Goal: Task Accomplishment & Management: Manage account settings

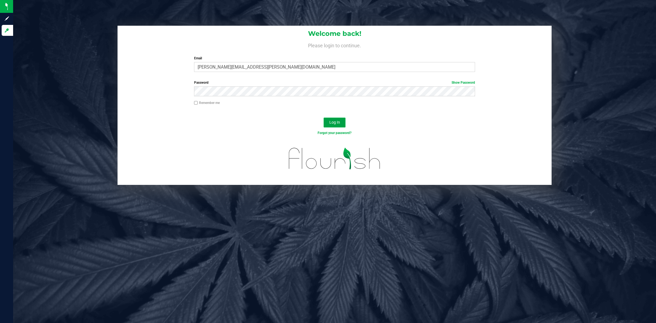
click at [329, 118] on button "Log In" at bounding box center [334, 122] width 22 height 10
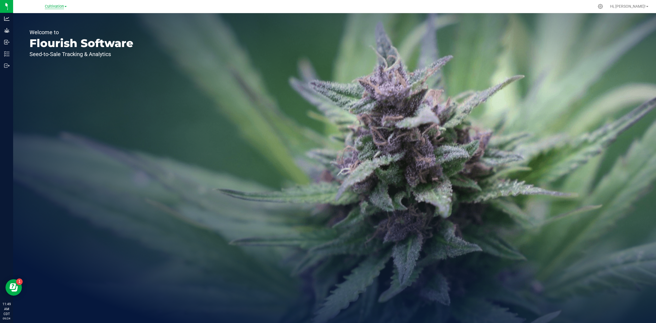
click at [61, 5] on span "Cultivation" at bounding box center [54, 6] width 19 height 5
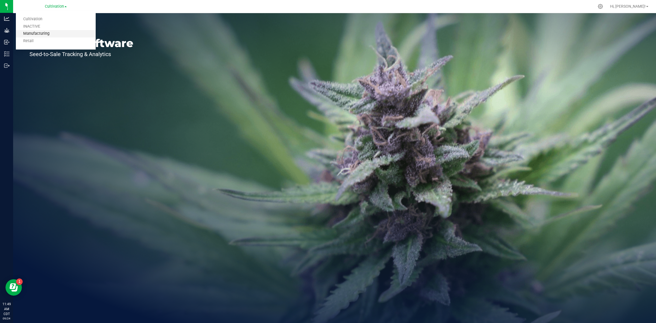
click at [44, 32] on link "Manufacturing" at bounding box center [56, 33] width 80 height 7
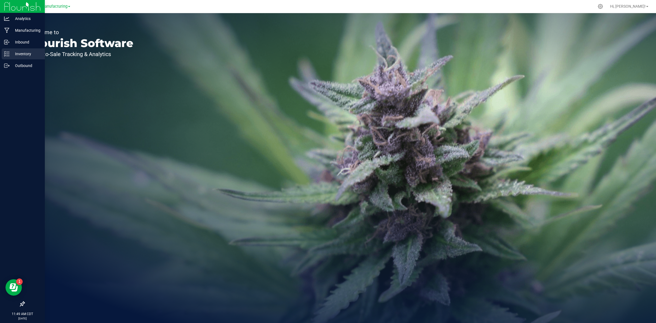
click at [11, 53] on p "Inventory" at bounding box center [26, 54] width 33 height 7
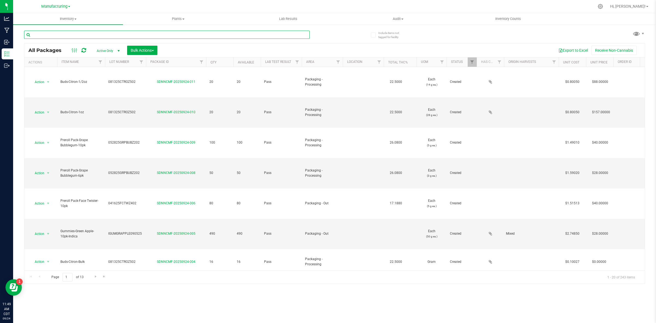
click at [83, 31] on input "text" at bounding box center [166, 35] width 285 height 8
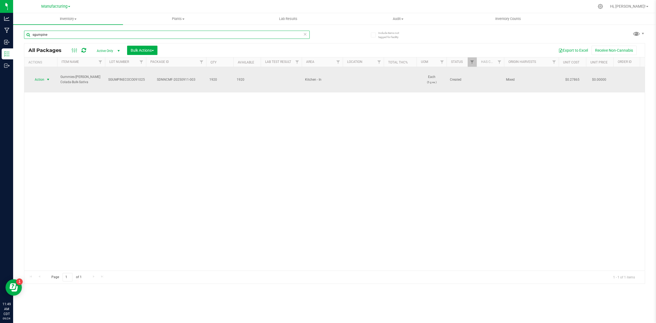
type input "sgumpine"
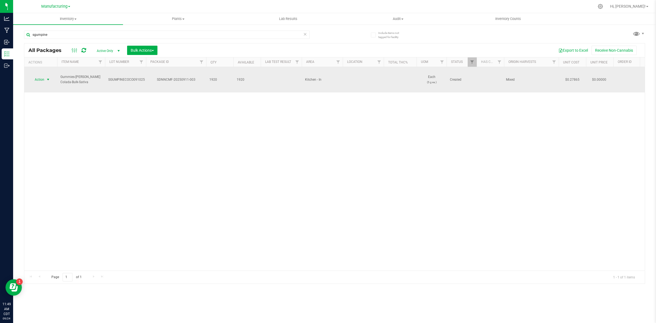
click at [34, 77] on span "Action" at bounding box center [37, 80] width 15 height 8
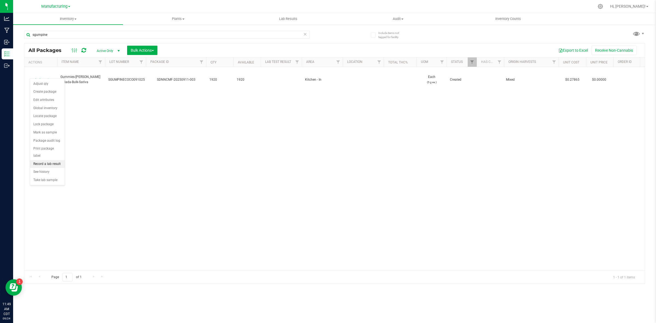
click at [54, 160] on li "Record a lab result" at bounding box center [47, 164] width 35 height 8
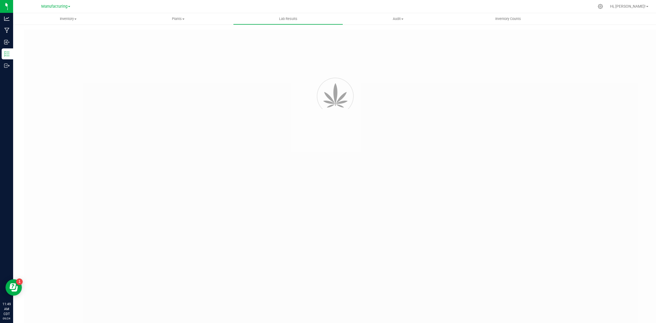
type input "SDNNCMF-20250911-003"
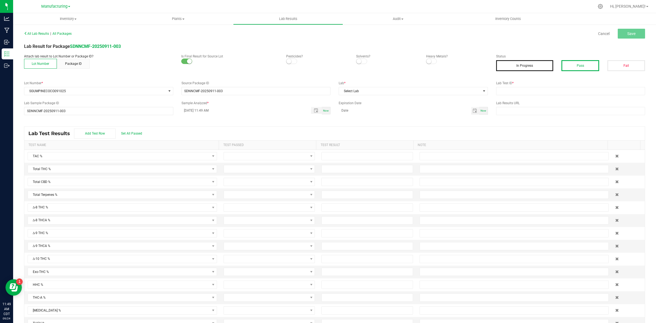
click at [583, 66] on button "Pass" at bounding box center [580, 65] width 38 height 11
click at [526, 88] on input "text" at bounding box center [570, 91] width 149 height 8
type input "AAHC019"
click at [408, 93] on span "Select Lab" at bounding box center [410, 91] width 142 height 8
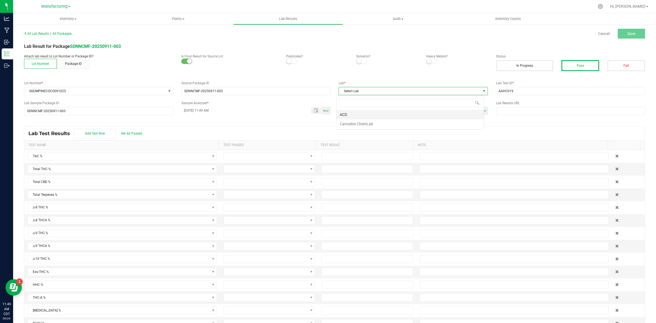
scroll to position [8, 147]
click at [370, 115] on li "ACS" at bounding box center [409, 114] width 147 height 9
click at [630, 35] on span "Save" at bounding box center [631, 33] width 8 height 4
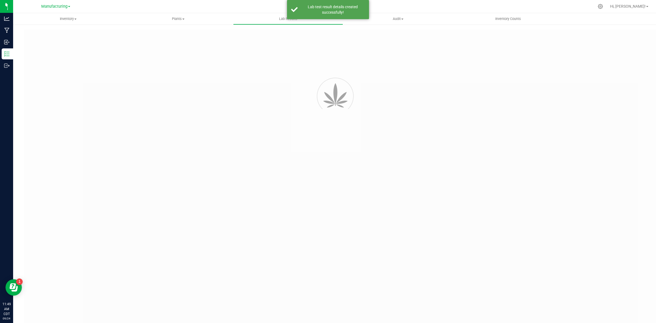
type input "SDNNCMF-20250911-003"
type input "AAHC019"
type input "SDNNCMF-20250911-003"
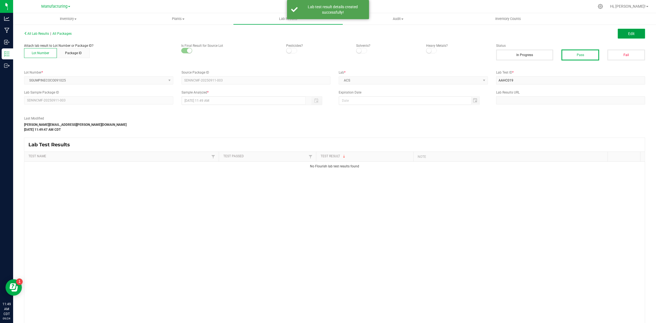
click at [627, 37] on button "Edit" at bounding box center [630, 34] width 27 height 10
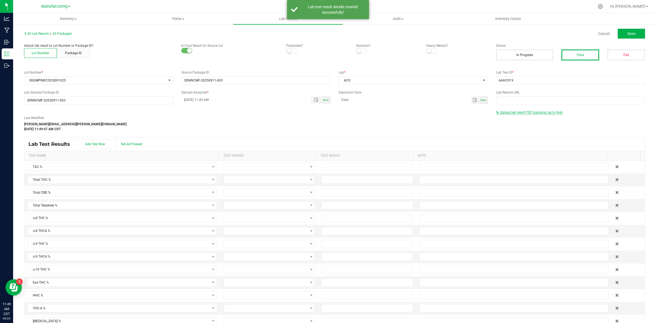
click at [528, 113] on span "Upload lab result PDF (optional, up to five)" at bounding box center [531, 112] width 63 height 4
click at [502, 122] on input "Select file" at bounding box center [49, 97] width 950 height 56
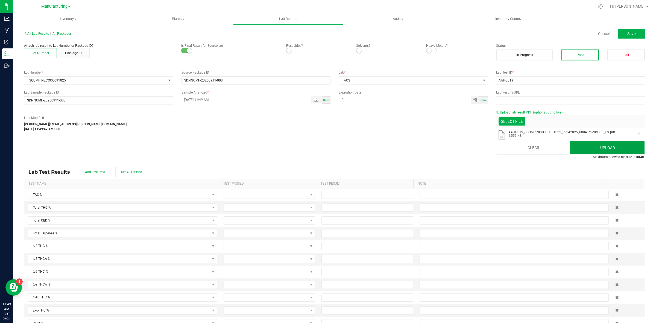
click at [603, 150] on button "Upload" at bounding box center [607, 147] width 74 height 13
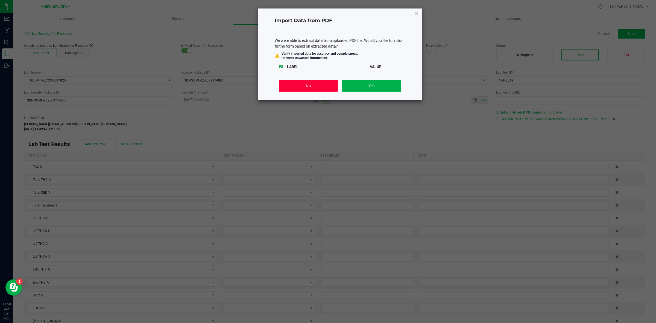
click at [318, 88] on button "No" at bounding box center [308, 85] width 59 height 11
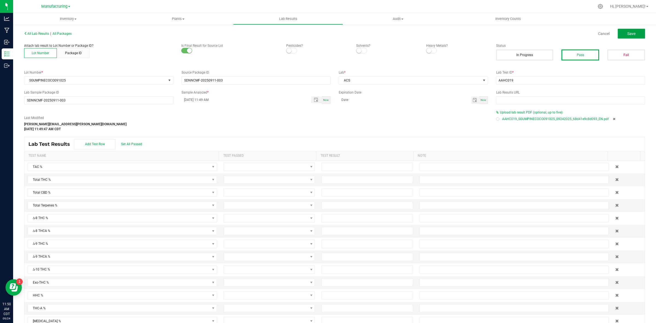
click at [621, 33] on button "Save" at bounding box center [630, 34] width 27 height 10
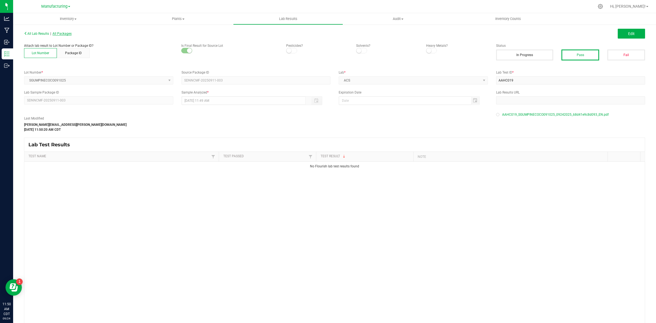
click at [69, 33] on span "All Packages" at bounding box center [61, 34] width 19 height 4
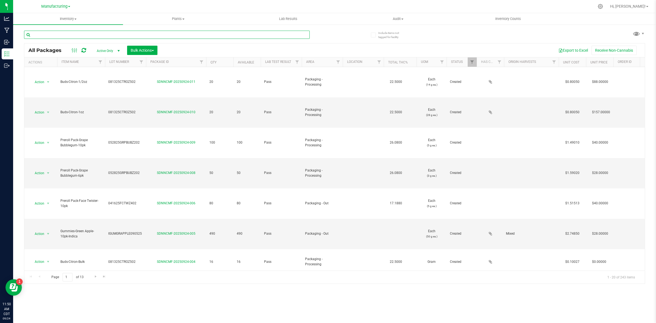
click at [100, 38] on input "text" at bounding box center [166, 35] width 285 height 8
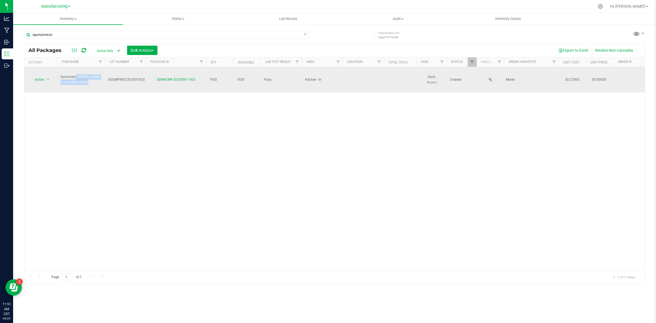
drag, startPoint x: 73, startPoint y: 78, endPoint x: 57, endPoint y: 73, distance: 16.9
click at [57, 73] on td "Gummies-[PERSON_NAME] Colada-Bulk-Sativa" at bounding box center [81, 79] width 48 height 25
copy span "Gummies-[PERSON_NAME] Colada-Bulk-Sativa"
click at [146, 77] on div "SDNNCMF-20250911-003" at bounding box center [176, 79] width 62 height 5
click at [143, 77] on span "SGUMPINECOCO091025" at bounding box center [126, 79] width 37 height 5
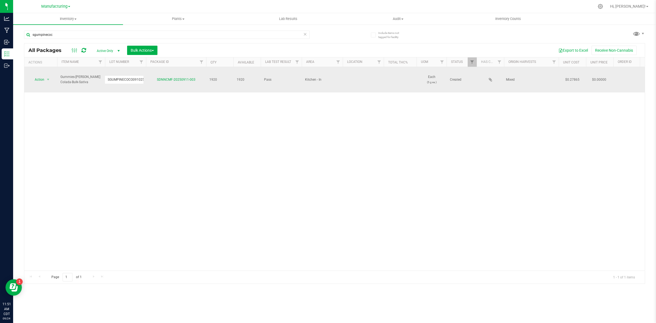
drag, startPoint x: 143, startPoint y: 74, endPoint x: 74, endPoint y: 75, distance: 68.8
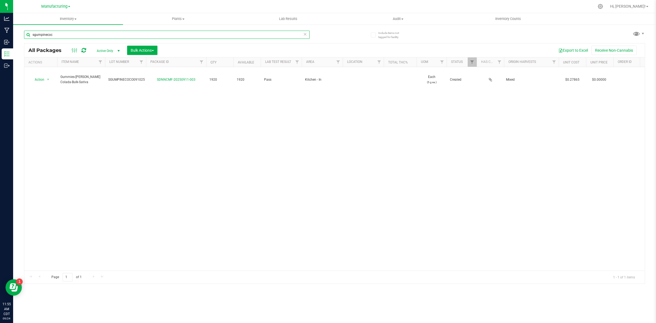
drag, startPoint x: 55, startPoint y: 33, endPoint x: 24, endPoint y: 40, distance: 31.5
click at [24, 40] on div "sgumpinecoc" at bounding box center [166, 37] width 285 height 13
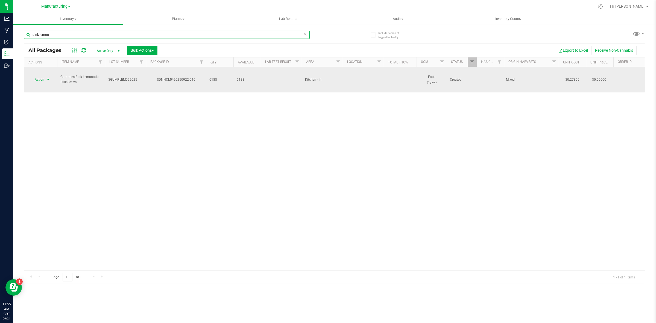
type input "pink lemon"
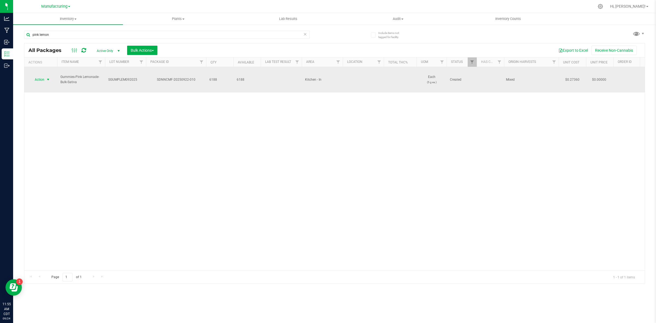
click at [48, 77] on span "select" at bounding box center [48, 79] width 4 height 4
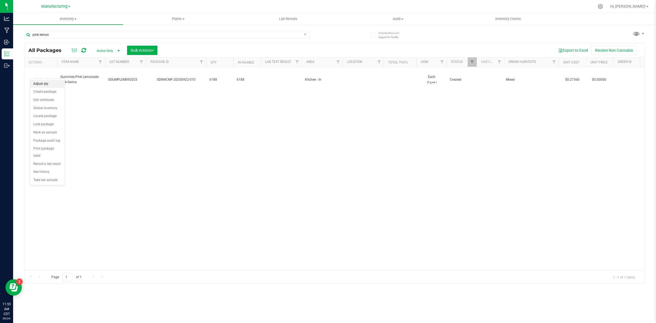
click at [46, 81] on li "Adjust qty" at bounding box center [47, 84] width 35 height 8
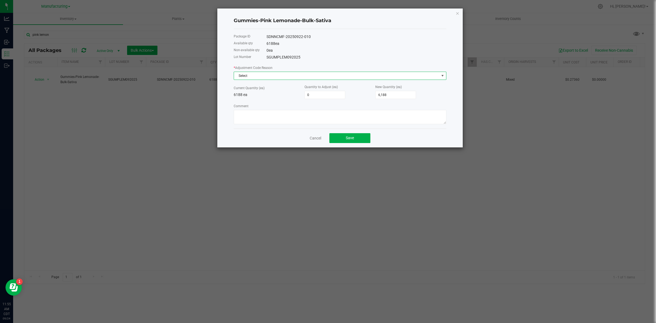
click at [257, 76] on span "Select" at bounding box center [336, 76] width 205 height 8
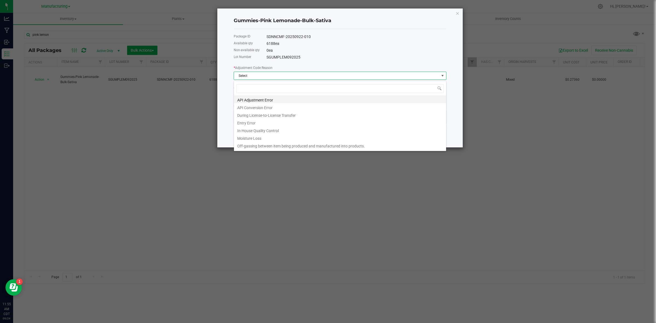
scroll to position [8, 212]
drag, startPoint x: 252, startPoint y: 123, endPoint x: 259, endPoint y: 125, distance: 7.2
click at [252, 124] on li "Entry Error" at bounding box center [340, 122] width 212 height 8
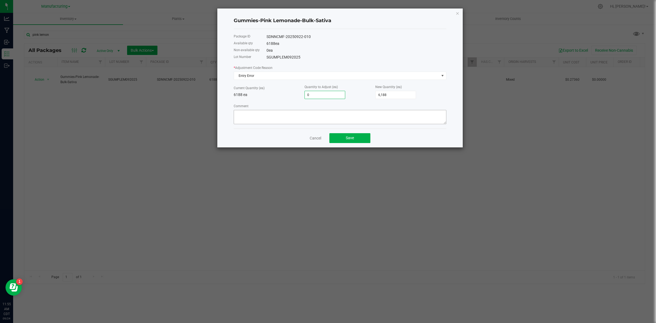
type input "1"
type input "6,189"
type input "16"
type input "6,204"
type input "160"
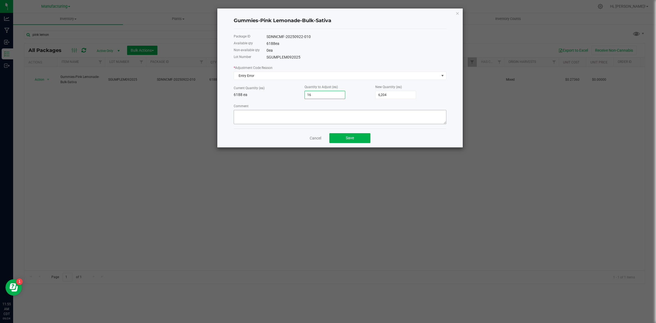
type input "6,348"
type input "160"
click at [345, 115] on textarea "Comment" at bounding box center [340, 117] width 212 height 14
type textarea "Miscount by kitchen staff. - [PERSON_NAME]"
click at [346, 143] on button "Save" at bounding box center [349, 138] width 41 height 10
